Goal: Check status

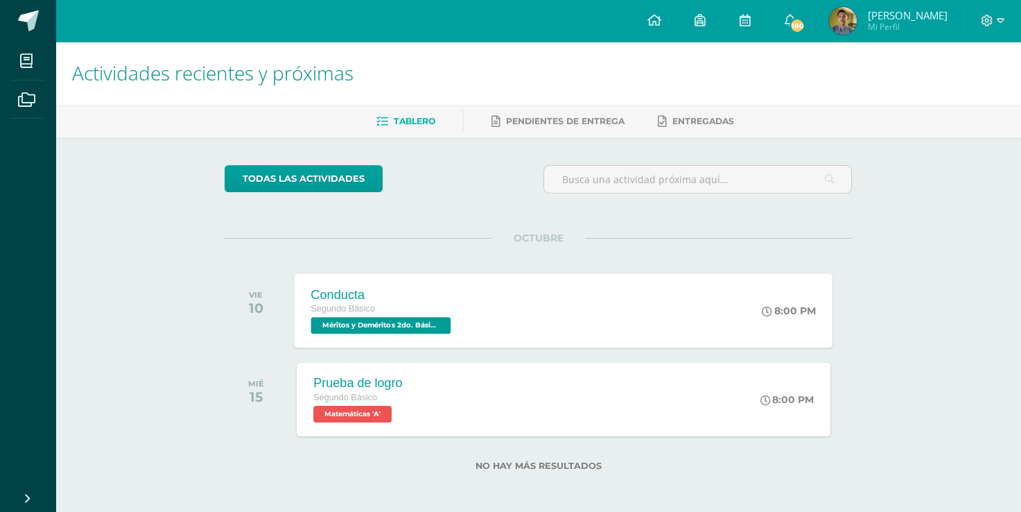
scroll to position [3, 0]
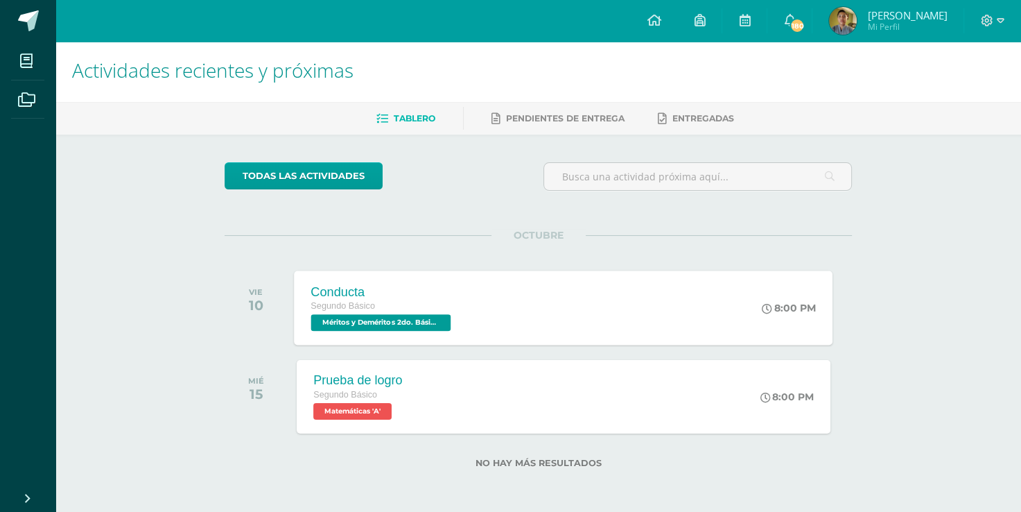
click at [313, 310] on span "Segundo Básico" at bounding box center [343, 306] width 64 height 10
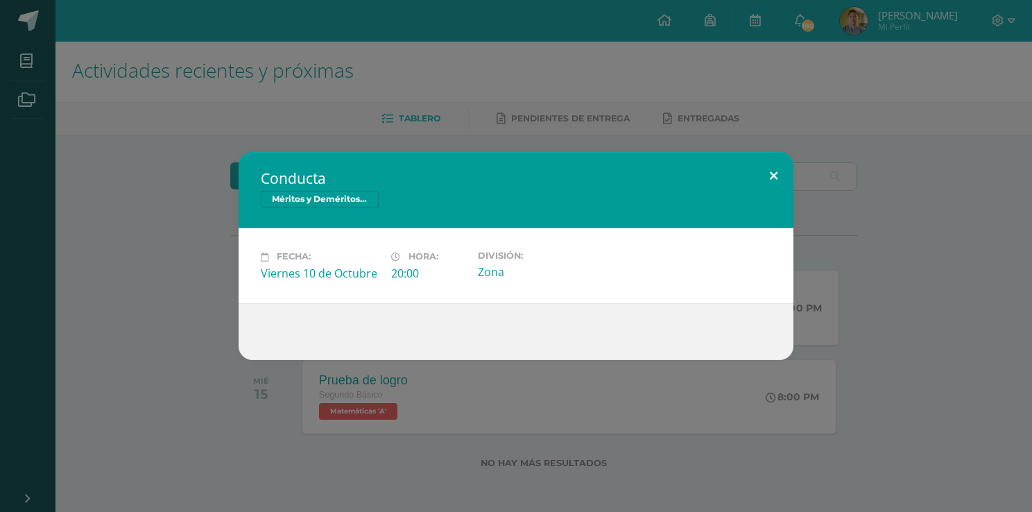
click at [763, 175] on button at bounding box center [774, 175] width 40 height 47
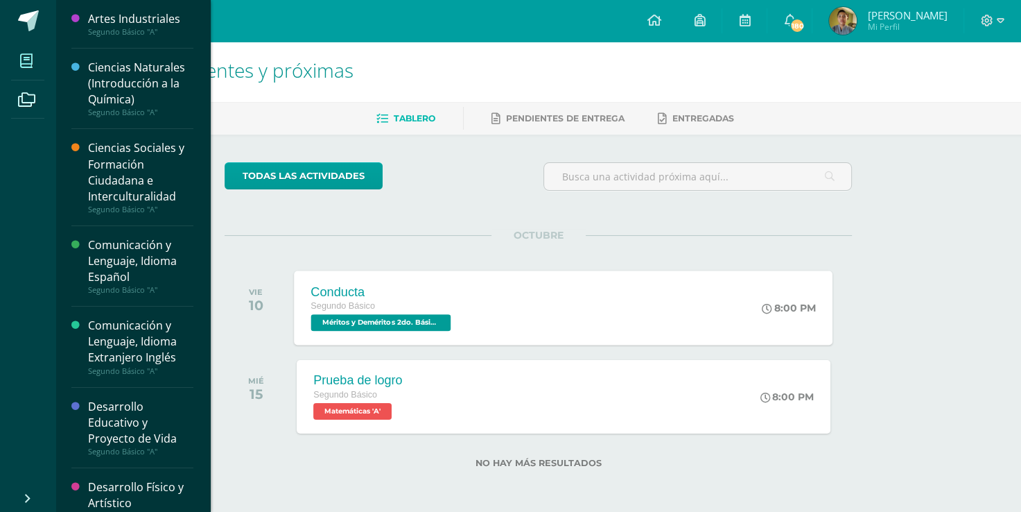
click at [28, 60] on icon at bounding box center [26, 61] width 12 height 14
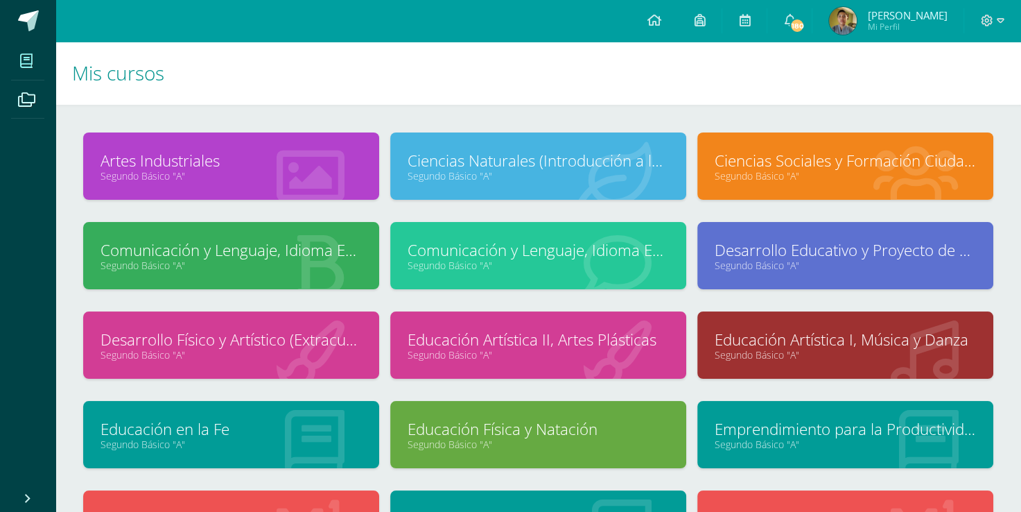
click at [572, 62] on h1 "Mis cursos" at bounding box center [538, 73] width 932 height 63
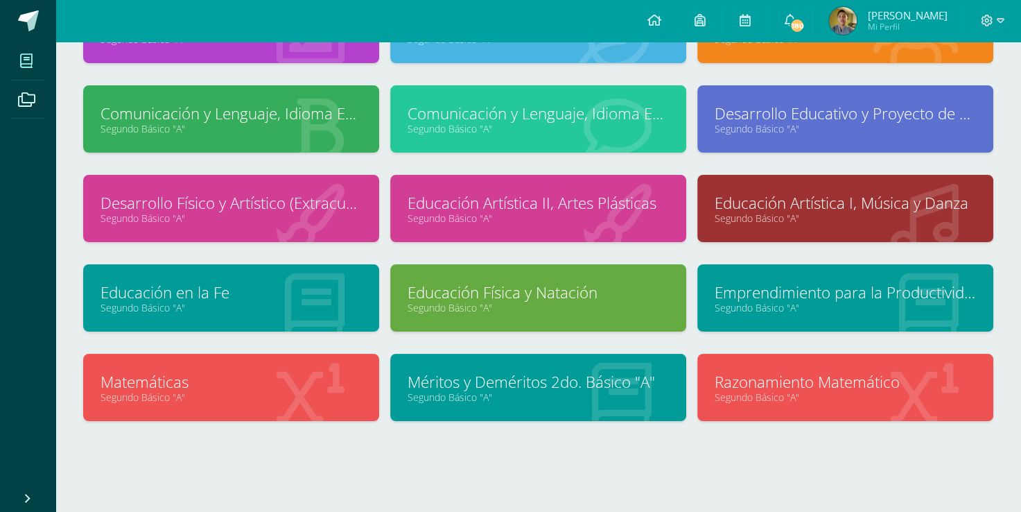
scroll to position [139, 0]
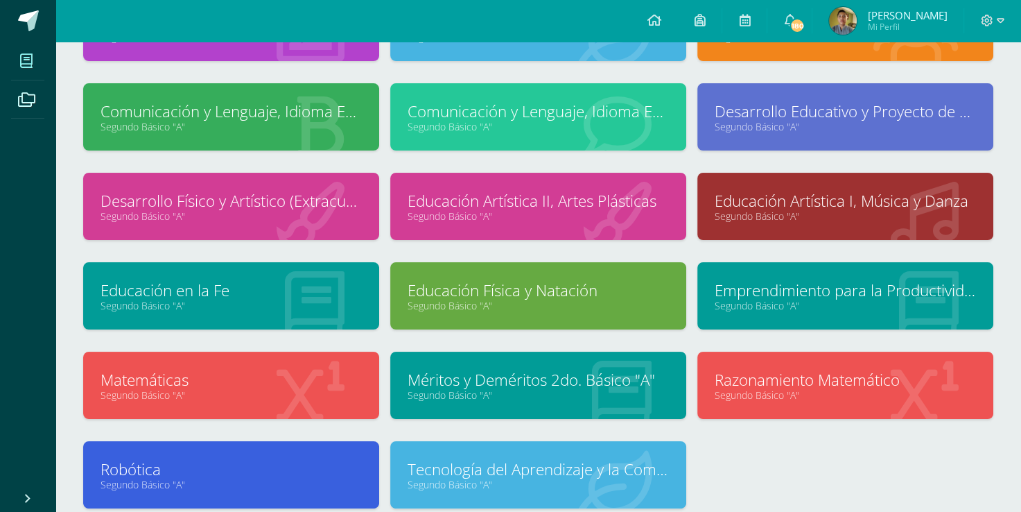
click at [461, 129] on link "Segundo Básico "A"" at bounding box center [538, 126] width 261 height 13
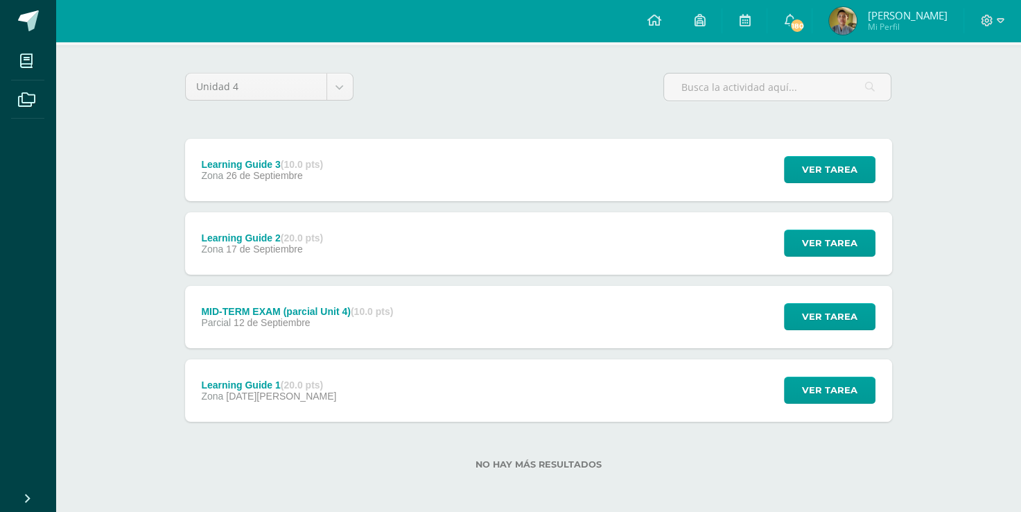
scroll to position [94, 0]
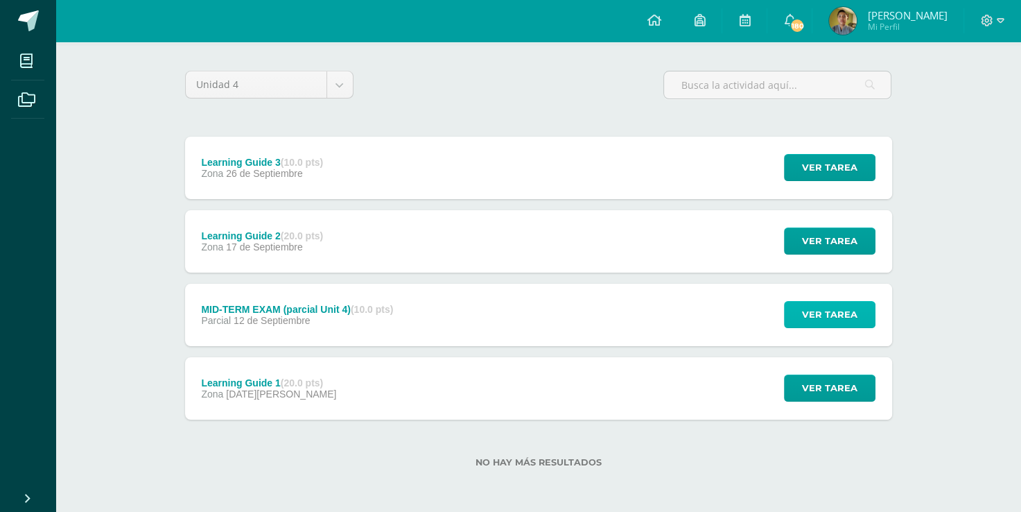
click at [835, 318] on span "Ver tarea" at bounding box center [829, 315] width 55 height 26
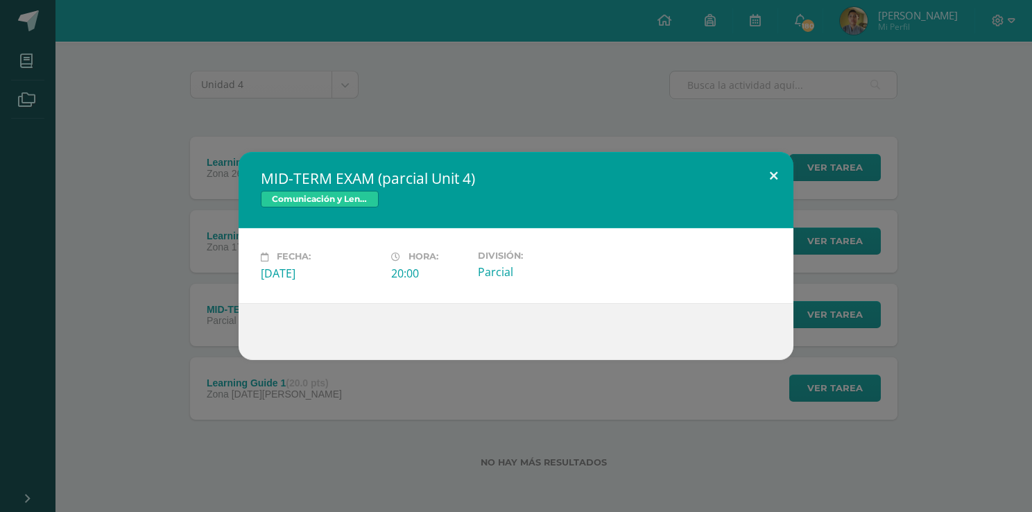
click at [777, 180] on button at bounding box center [774, 175] width 40 height 47
